Goal: Task Accomplishment & Management: Manage account settings

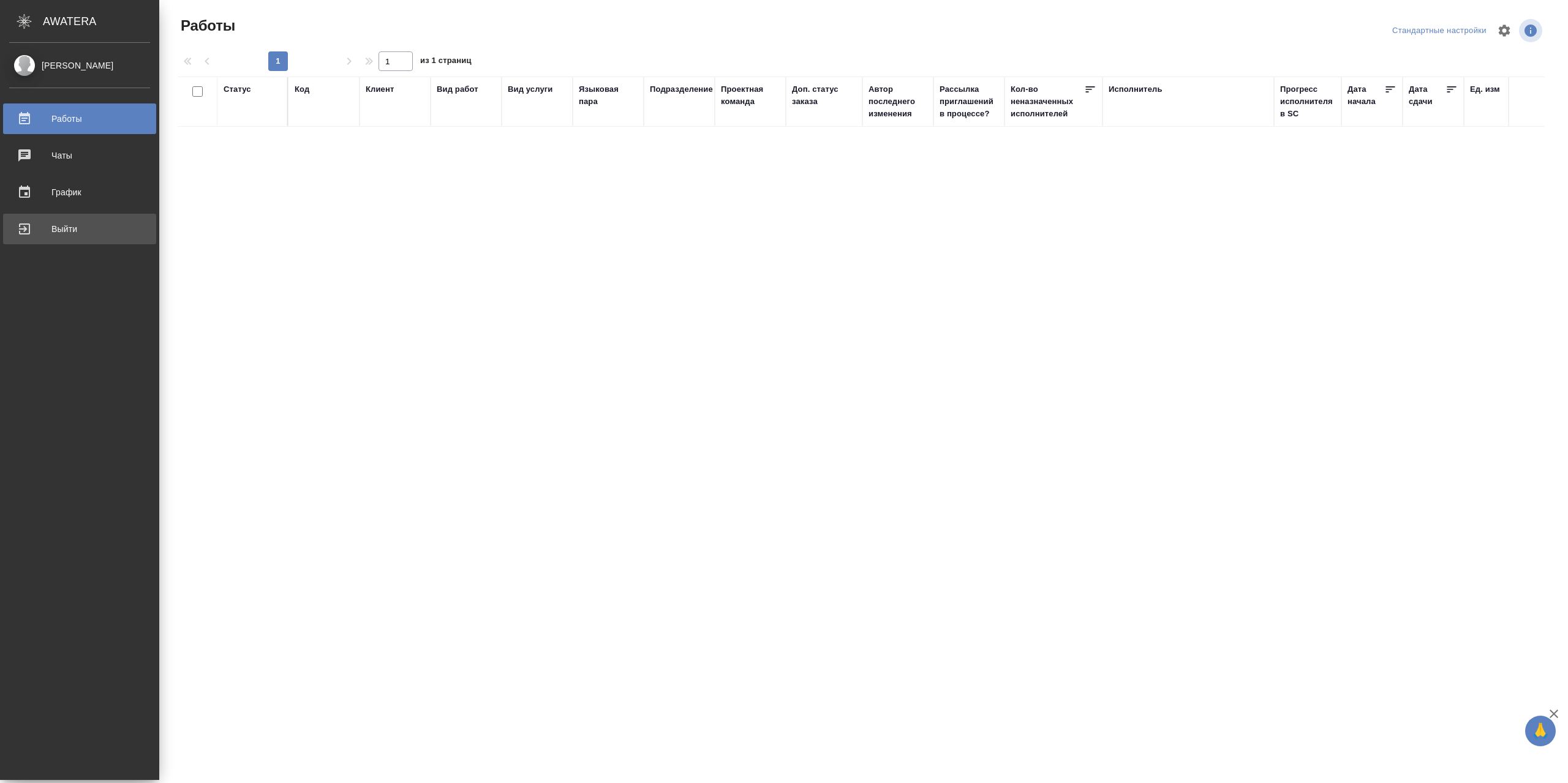
click at [50, 232] on div "Выйти" at bounding box center [79, 229] width 141 height 19
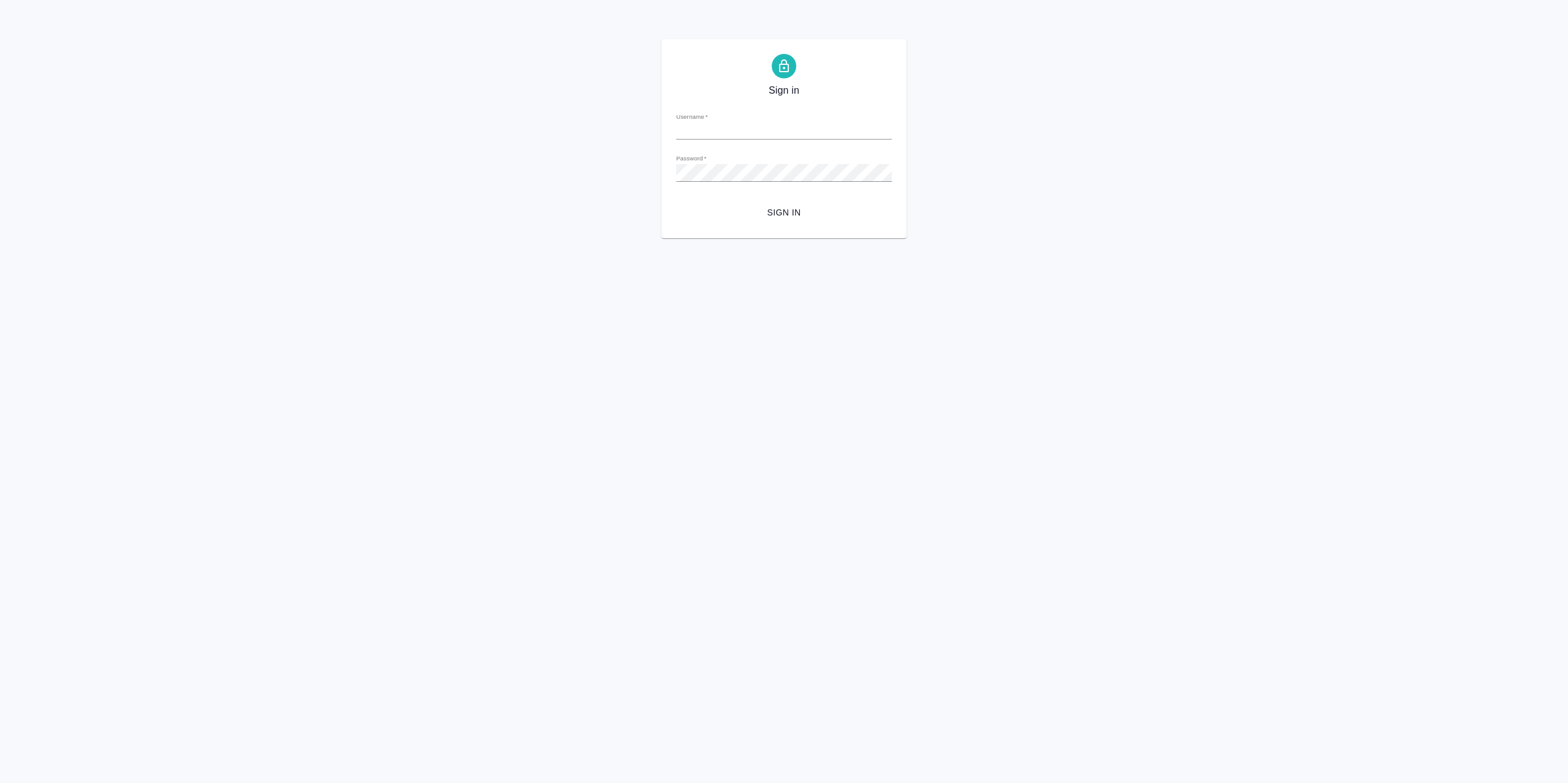
type input "r.sarkhatov@awatera.com"
click at [815, 229] on div "Sign in Username   * r.sarkhatov@awatera.com Password   * urlPath   * / Sign in" at bounding box center [783, 138] width 245 height 199
click at [808, 208] on span "Sign in" at bounding box center [784, 213] width 196 height 16
